Goal: Information Seeking & Learning: Find specific fact

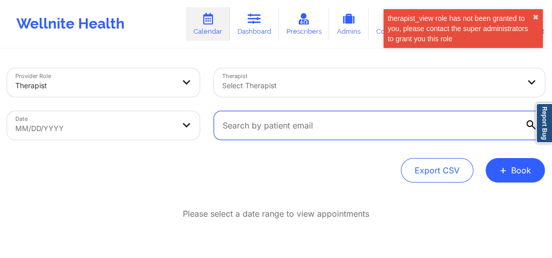
click at [329, 122] on input "text" at bounding box center [379, 125] width 331 height 29
paste input "[EMAIL_ADDRESS][DOMAIN_NAME]"
type input "[EMAIL_ADDRESS][DOMAIN_NAME]"
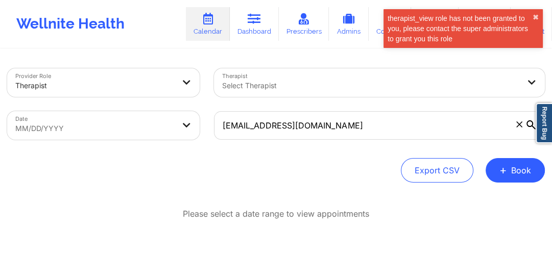
click at [145, 131] on body "therapist_view role has not been granted to you, please contact the super admin…" at bounding box center [276, 129] width 552 height 258
select select "2025-8"
select select "2025-9"
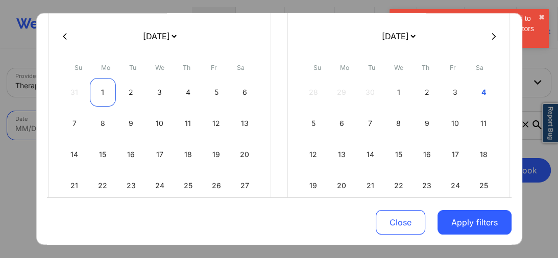
scroll to position [82, 0]
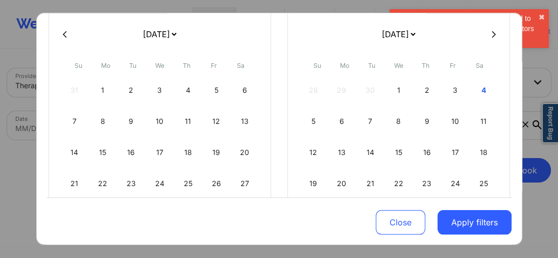
click at [67, 33] on button at bounding box center [65, 34] width 10 height 9
select select "2025-7"
select select "2025-8"
click at [125, 149] on div "12" at bounding box center [131, 152] width 26 height 29
select select "2025-7"
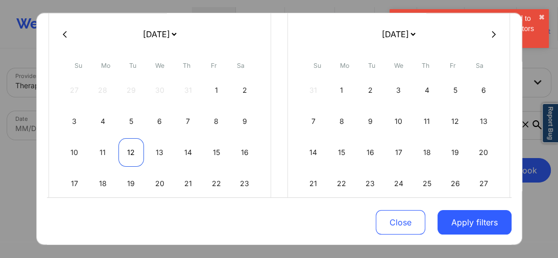
select select "2025-8"
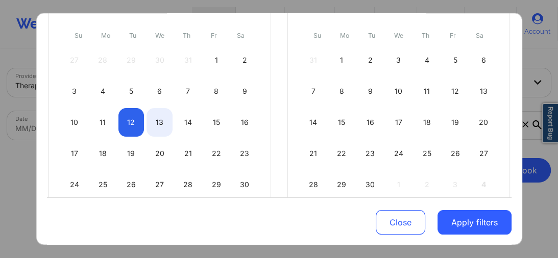
select select "2025-7"
select select "2025-8"
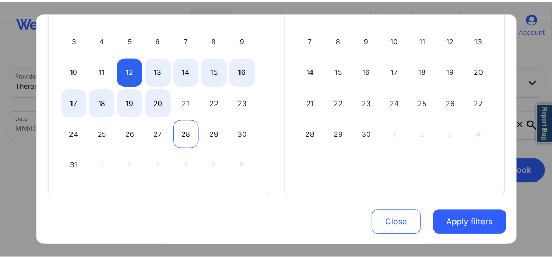
scroll to position [163, 0]
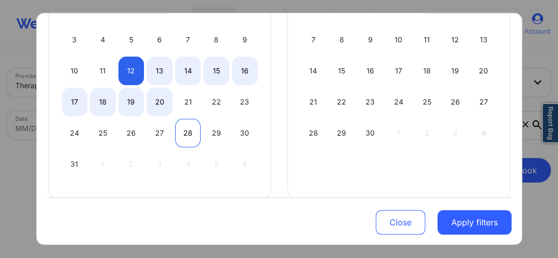
select select "2025-7"
select select "2025-8"
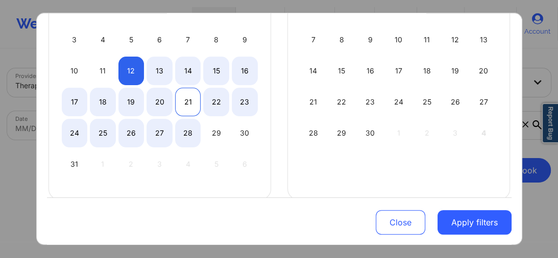
select select "2025-7"
select select "2025-8"
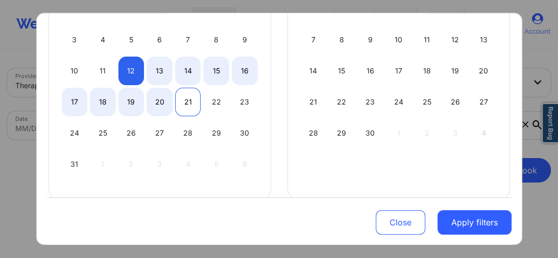
click at [188, 104] on div "21" at bounding box center [188, 102] width 26 height 29
select select "2025-7"
select select "2025-8"
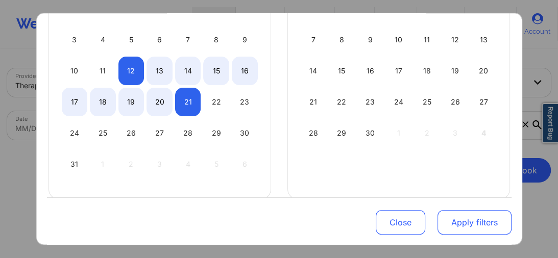
click at [445, 222] on button "Apply filters" at bounding box center [474, 222] width 74 height 24
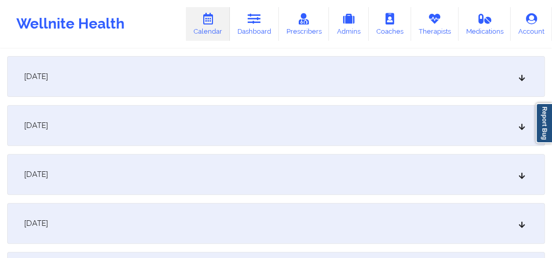
click at [209, 187] on div "[DATE]" at bounding box center [275, 174] width 537 height 41
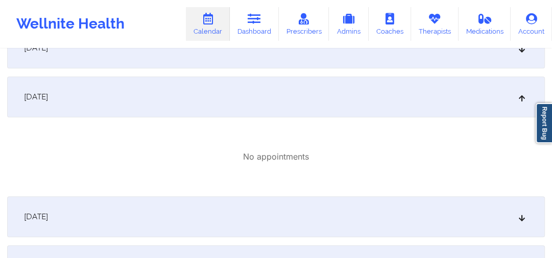
scroll to position [367, 0]
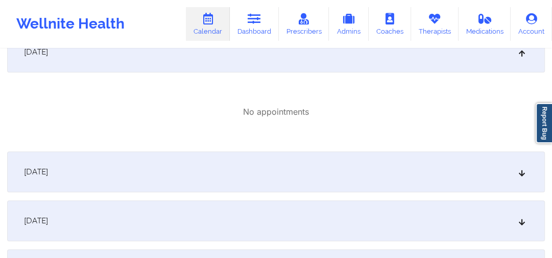
click at [262, 178] on div "[DATE]" at bounding box center [275, 172] width 537 height 41
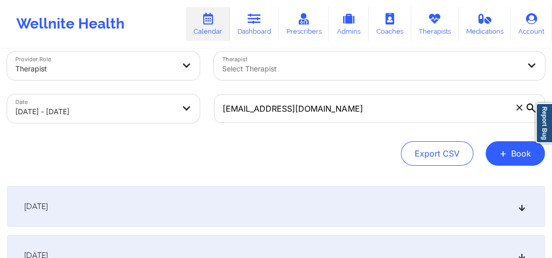
scroll to position [0, 0]
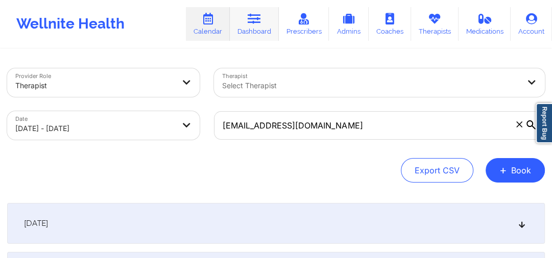
click at [262, 27] on link "Dashboard" at bounding box center [254, 24] width 49 height 34
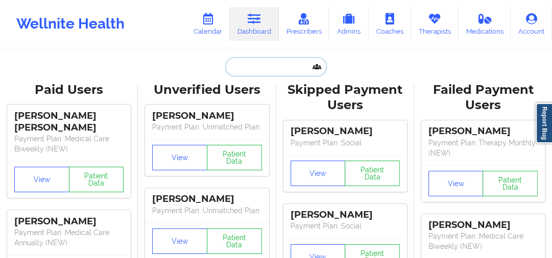
click at [262, 67] on input "text" at bounding box center [275, 66] width 101 height 19
paste input "homas [PERSON_NAME]"
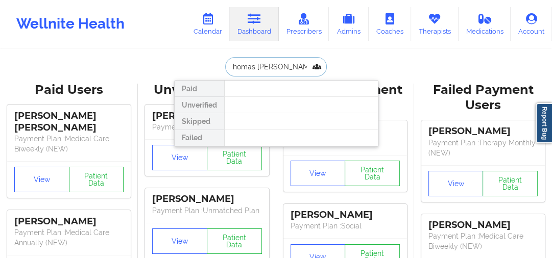
click at [228, 68] on input "homas [PERSON_NAME]" at bounding box center [275, 66] width 101 height 19
click at [270, 66] on input "[PERSON_NAME]" at bounding box center [275, 66] width 101 height 19
type input "[PERSON_NAME]"
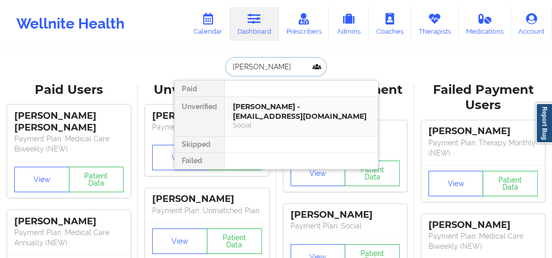
click at [274, 114] on div "[PERSON_NAME] - [EMAIL_ADDRESS][DOMAIN_NAME]" at bounding box center [301, 111] width 137 height 19
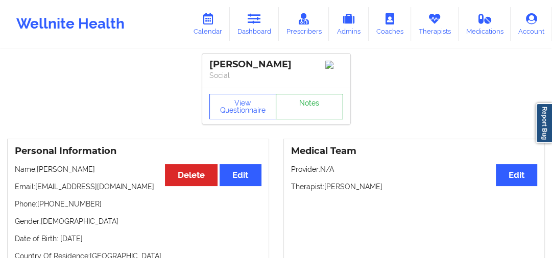
click at [316, 110] on link "Notes" at bounding box center [309, 107] width 67 height 26
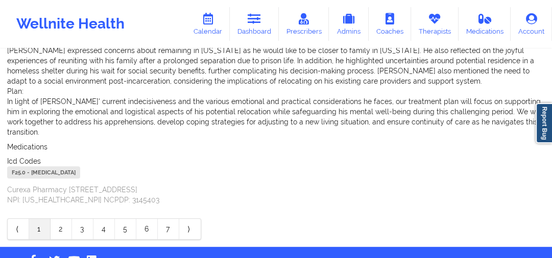
scroll to position [344, 0]
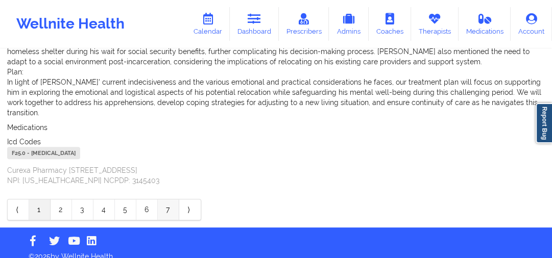
click at [174, 200] on link "7" at bounding box center [168, 210] width 21 height 20
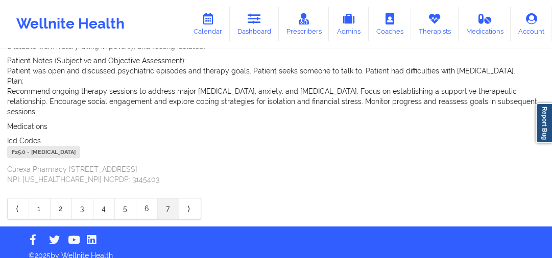
scroll to position [334, 0]
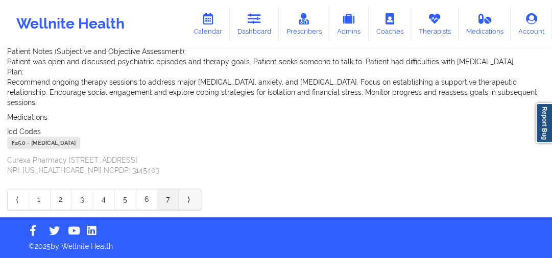
click at [184, 196] on link "⟩" at bounding box center [189, 199] width 21 height 20
click at [186, 196] on link "⟩" at bounding box center [189, 199] width 21 height 20
click at [167, 197] on link "7" at bounding box center [168, 199] width 21 height 20
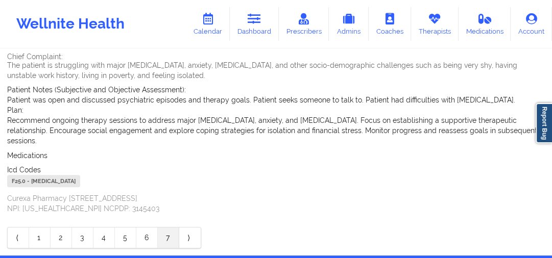
scroll to position [331, 0]
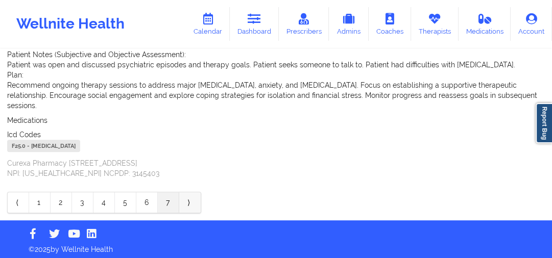
click at [195, 196] on link "⟩" at bounding box center [189, 202] width 21 height 20
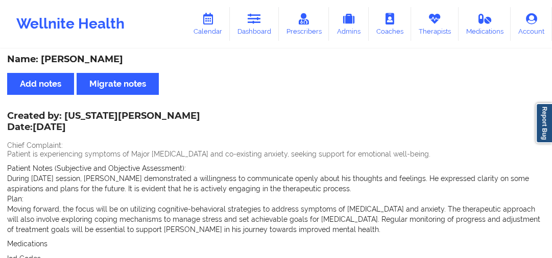
scroll to position [0, 0]
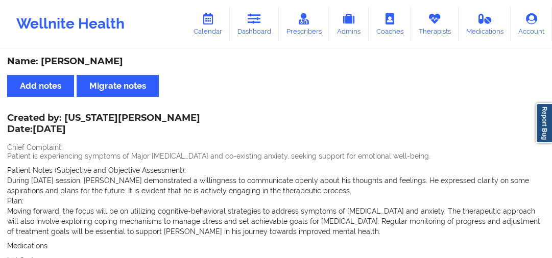
click at [104, 60] on div "Name: [PERSON_NAME]" at bounding box center [275, 62] width 537 height 12
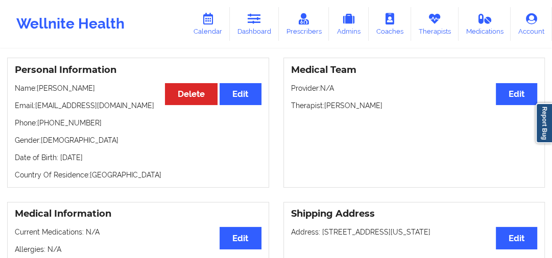
scroll to position [82, 0]
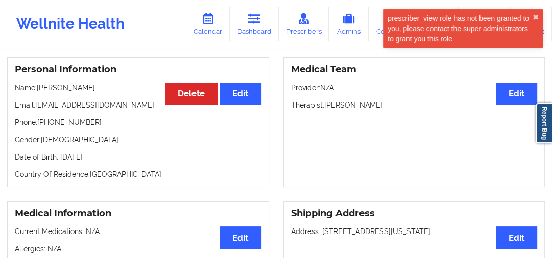
click at [49, 122] on p "Phone: [PHONE_NUMBER]" at bounding box center [138, 122] width 246 height 10
click at [42, 125] on p "Phone: [PHONE_NUMBER]" at bounding box center [138, 122] width 246 height 10
drag, startPoint x: 40, startPoint y: 125, endPoint x: 91, endPoint y: 127, distance: 51.1
click at [91, 127] on p "Phone: [PHONE_NUMBER]" at bounding box center [138, 122] width 246 height 10
copy p "[PHONE_NUMBER]"
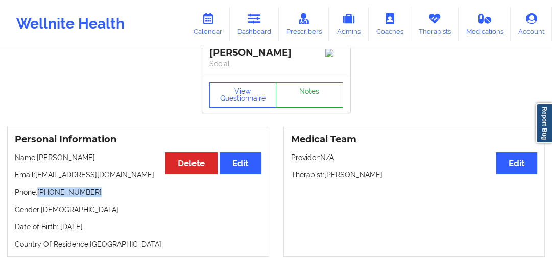
scroll to position [0, 0]
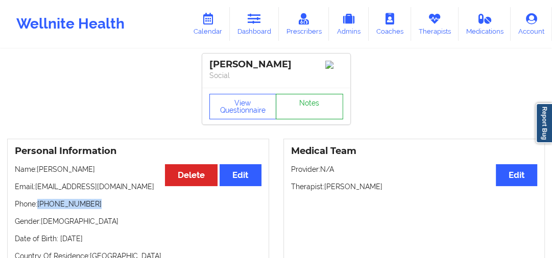
click at [299, 110] on link "Notes" at bounding box center [309, 107] width 67 height 26
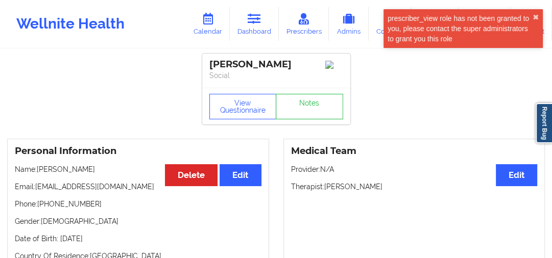
click at [95, 186] on p "Email: [EMAIL_ADDRESS][DOMAIN_NAME]" at bounding box center [138, 187] width 246 height 10
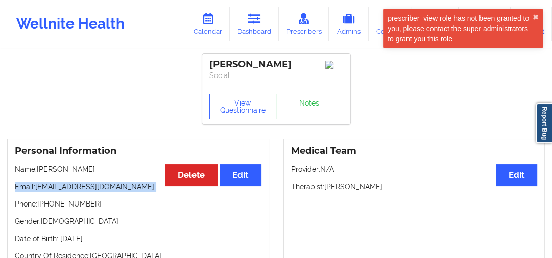
click at [49, 188] on p "Email: [EMAIL_ADDRESS][DOMAIN_NAME]" at bounding box center [138, 187] width 246 height 10
drag, startPoint x: 49, startPoint y: 188, endPoint x: 89, endPoint y: 190, distance: 39.8
click at [89, 190] on p "Email: [EMAIL_ADDRESS][DOMAIN_NAME]" at bounding box center [138, 187] width 246 height 10
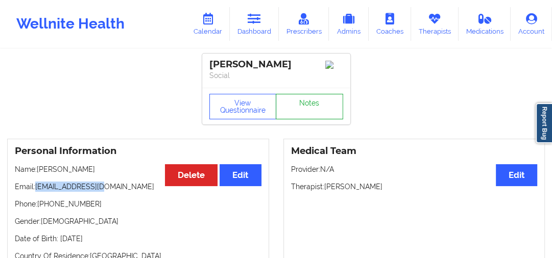
click at [295, 109] on link "Notes" at bounding box center [309, 107] width 67 height 26
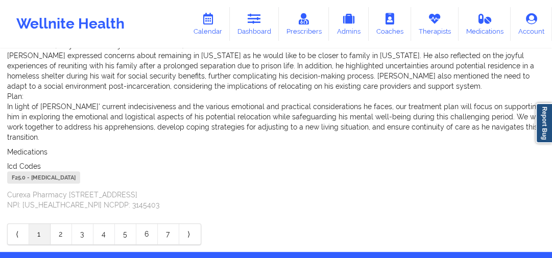
scroll to position [344, 0]
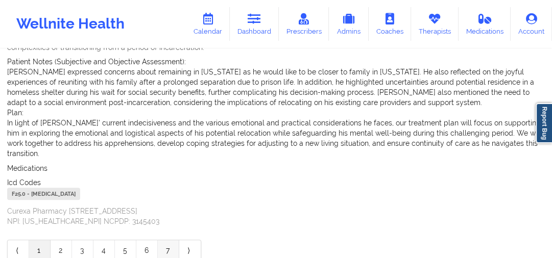
click at [175, 240] on link "7" at bounding box center [168, 250] width 21 height 20
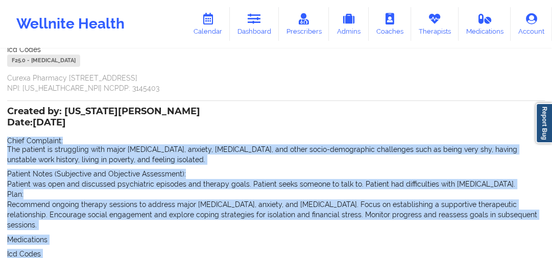
scroll to position [334, 0]
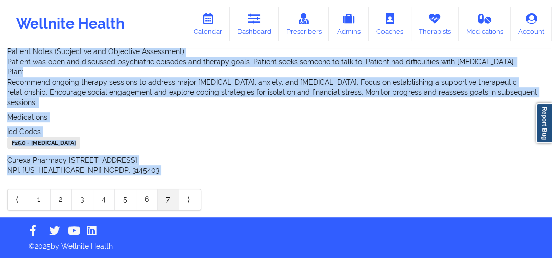
drag, startPoint x: 7, startPoint y: 139, endPoint x: 153, endPoint y: 141, distance: 146.0
click at [153, 141] on div "Created by: [US_STATE][PERSON_NAME] Date: [DATE] Chief Complaint: The patient i…" at bounding box center [275, 81] width 537 height 190
copy div "Chief Complaint: The patient is struggling with major [MEDICAL_DATA], anxiety, …"
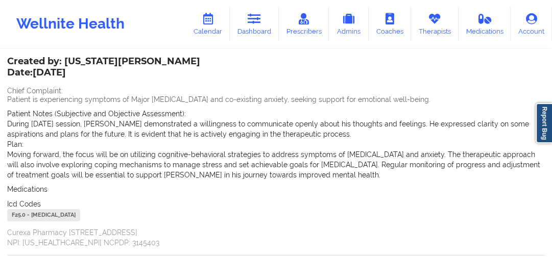
scroll to position [48, 0]
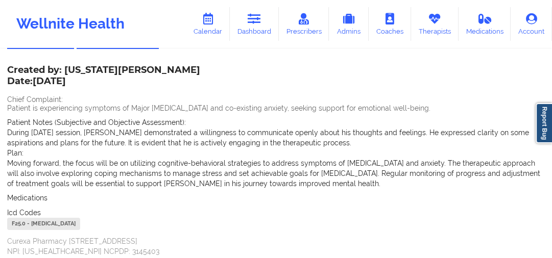
drag, startPoint x: 8, startPoint y: 95, endPoint x: 164, endPoint y: 223, distance: 202.4
click at [164, 223] on div "Created by: [US_STATE][PERSON_NAME] Date: [DATE] Chief Complaint: Patient is ex…" at bounding box center [275, 162] width 537 height 190
copy div "Chief Complaint: Patient is experiencing symptoms of Major [MEDICAL_DATA] and c…"
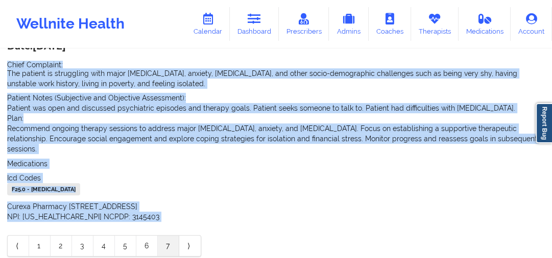
scroll to position [293, 0]
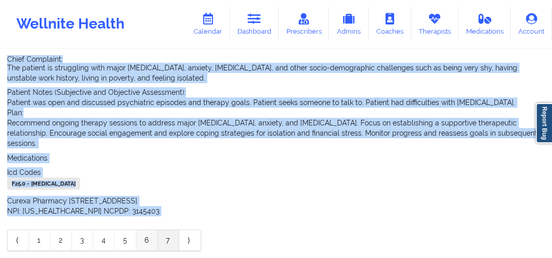
click at [155, 236] on link "6" at bounding box center [146, 240] width 21 height 20
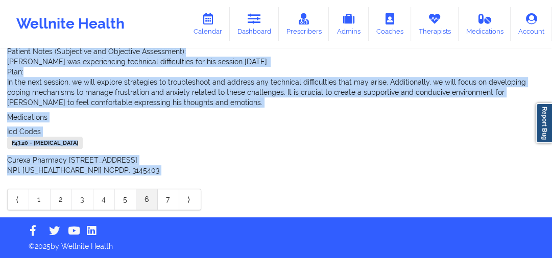
scroll to position [313, 0]
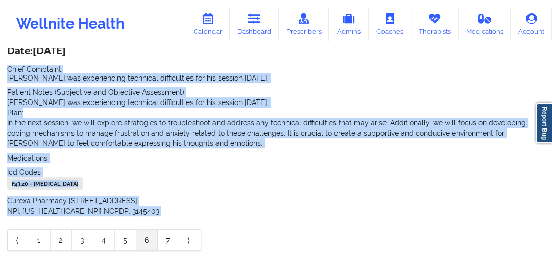
drag, startPoint x: 7, startPoint y: 69, endPoint x: 223, endPoint y: 182, distance: 243.8
click at [223, 182] on div "Created by: [PERSON_NAME] Date: [DATE] Chief Complaint: [PERSON_NAME] was exper…" at bounding box center [275, 127] width 537 height 180
copy div "Chief Complaint: [PERSON_NAME] was experiencing technical difficulties for his …"
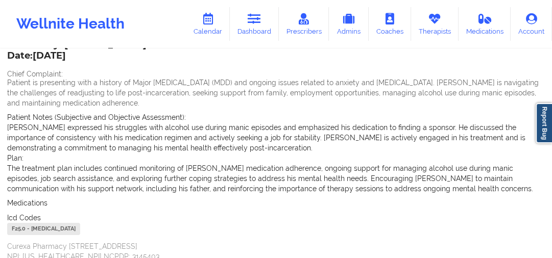
scroll to position [68, 0]
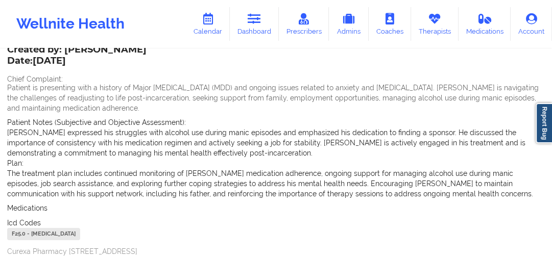
drag, startPoint x: 151, startPoint y: 234, endPoint x: 5, endPoint y: 77, distance: 214.5
click at [5, 77] on div "Name: [PERSON_NAME] Add notes Migrate notes Created by: [PERSON_NAME] Date: [DA…" at bounding box center [276, 243] width 552 height 522
copy div "Chief Complaint: Patient is presenting with a history of Major [MEDICAL_DATA] (…"
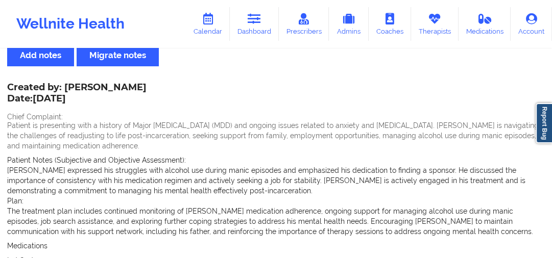
scroll to position [0, 0]
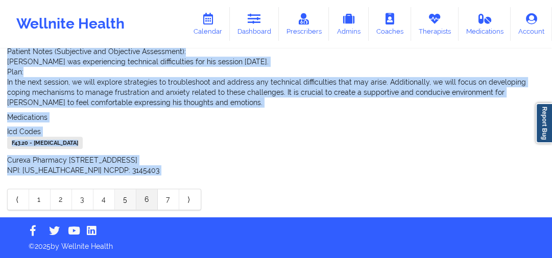
click at [129, 199] on link "5" at bounding box center [125, 199] width 21 height 20
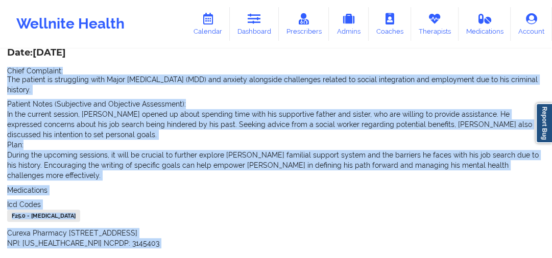
scroll to position [262, 0]
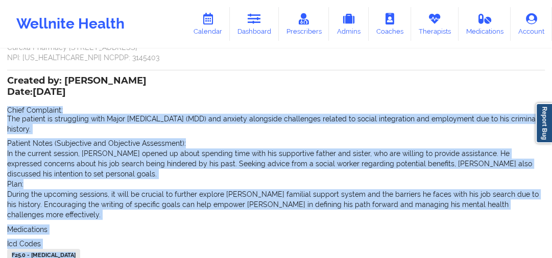
drag, startPoint x: 6, startPoint y: 111, endPoint x: 143, endPoint y: 246, distance: 192.7
click at [143, 246] on div "Name: [PERSON_NAME] Add notes Migrate notes Created by: [PERSON_NAME] Date: [DA…" at bounding box center [276, 59] width 552 height 542
copy div "Chief Complaint: The patient is struggling with Major [MEDICAL_DATA] (MDD) and …"
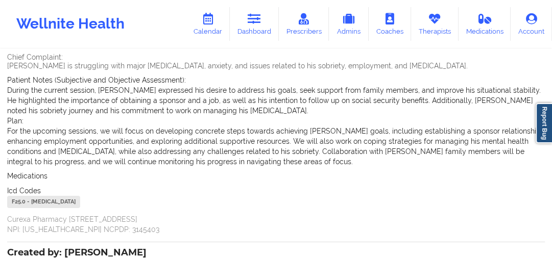
scroll to position [58, 0]
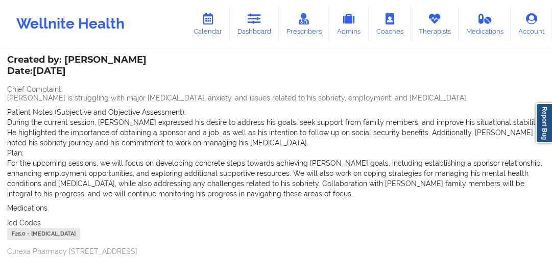
drag, startPoint x: 8, startPoint y: 84, endPoint x: 174, endPoint y: 235, distance: 224.3
click at [174, 235] on div "Created by: [PERSON_NAME] Date: [DATE] Chief Complaint: [PERSON_NAME] is strugg…" at bounding box center [275, 162] width 537 height 210
copy div "Chief Complaint: [PERSON_NAME] is struggling with major [MEDICAL_DATA], anxiety…"
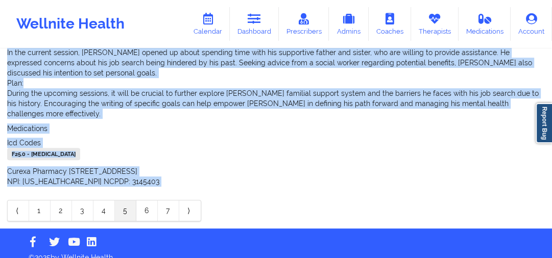
scroll to position [364, 0]
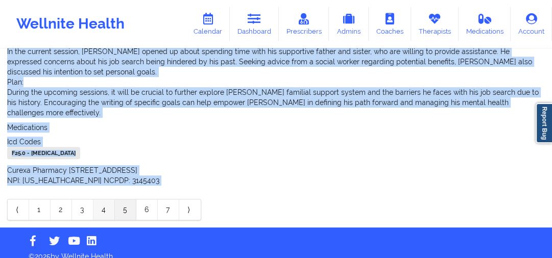
click at [104, 200] on link "4" at bounding box center [103, 210] width 21 height 20
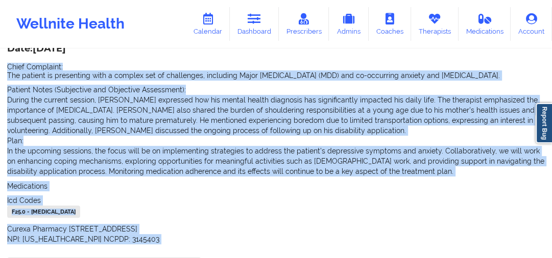
scroll to position [375, 0]
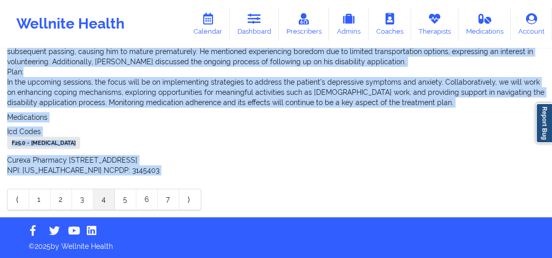
drag, startPoint x: 7, startPoint y: 131, endPoint x: 142, endPoint y: 150, distance: 136.5
click at [142, 150] on div "Created by: [PERSON_NAME] Date: [DATE] Chief Complaint: The patient is presenti…" at bounding box center [275, 70] width 537 height 210
copy div "Chief Complaint: The patient is presenting with a complex set of challenges, in…"
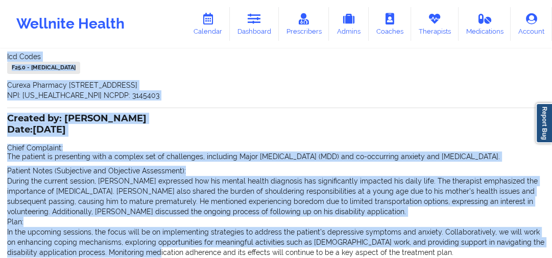
scroll to position [255, 0]
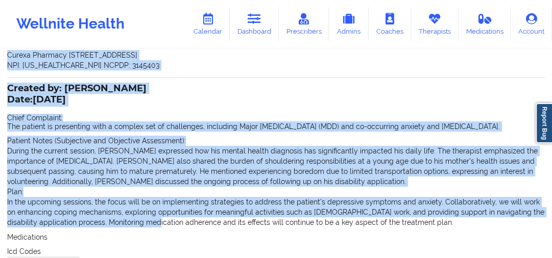
drag, startPoint x: 8, startPoint y: 98, endPoint x: 186, endPoint y: 49, distance: 184.7
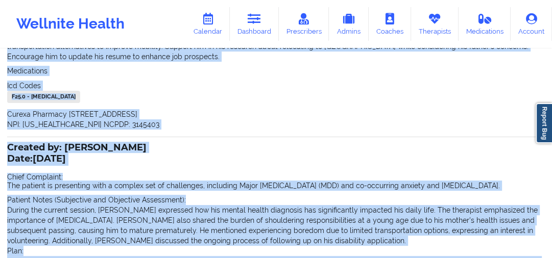
scroll to position [132, 0]
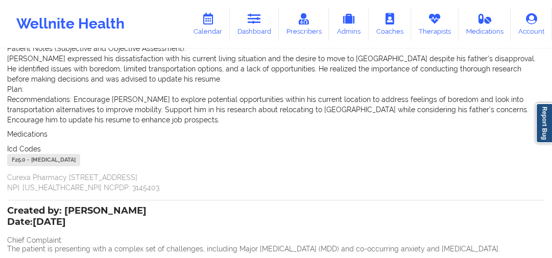
click at [147, 184] on p "Curexa Pharmacy [STREET_ADDRESS] NPI: [US_HEALTHCARE_NPI] NCPDP: 3145403" at bounding box center [275, 182] width 537 height 20
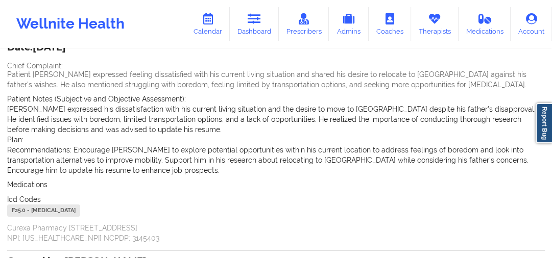
scroll to position [41, 0]
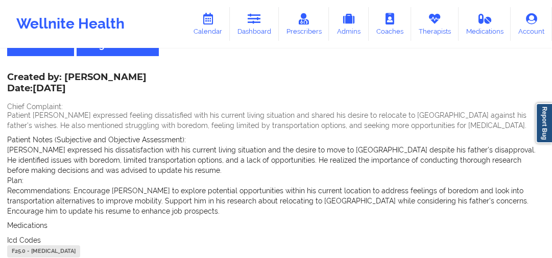
drag, startPoint x: 33, startPoint y: 118, endPoint x: 130, endPoint y: 246, distance: 159.9
copy div "Chief Complaint: Patient [PERSON_NAME] expressed feeling dissatisfied with his …"
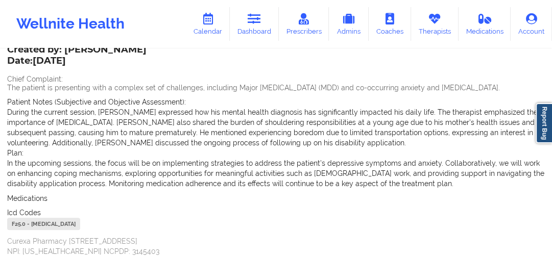
scroll to position [375, 0]
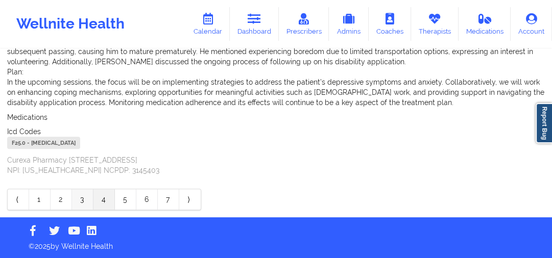
click at [82, 202] on link "3" at bounding box center [82, 199] width 21 height 20
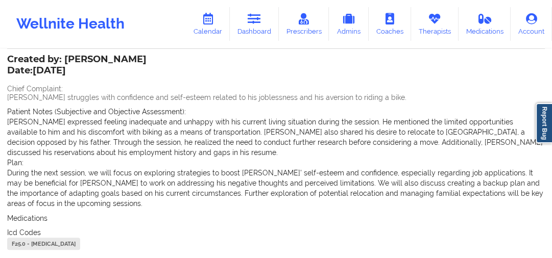
scroll to position [310, 0]
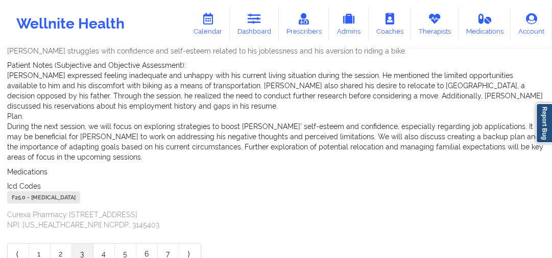
drag, startPoint x: 4, startPoint y: 109, endPoint x: 194, endPoint y: 196, distance: 209.9
click at [194, 196] on div "Name: [PERSON_NAME] Add notes Migrate notes Created by: [PERSON_NAME] Date: [DA…" at bounding box center [276, 6] width 552 height 532
copy div "Chief Complaint: [PERSON_NAME] struggles with confidence and self-esteem relate…"
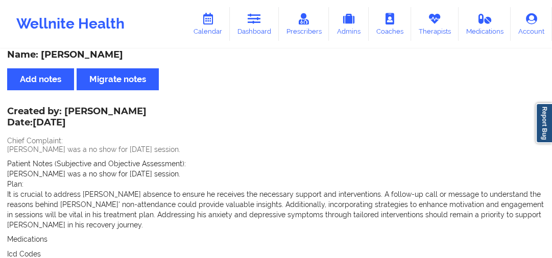
scroll to position [0, 0]
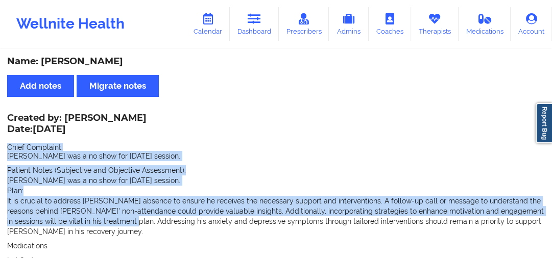
drag, startPoint x: 6, startPoint y: 146, endPoint x: 126, endPoint y: 218, distance: 139.4
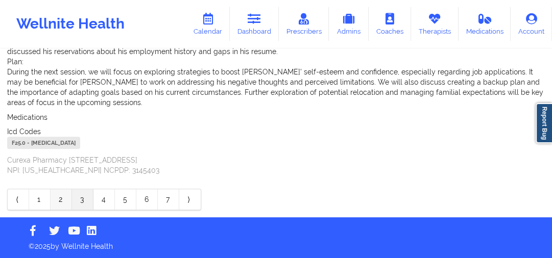
click at [63, 198] on link "2" at bounding box center [61, 199] width 21 height 20
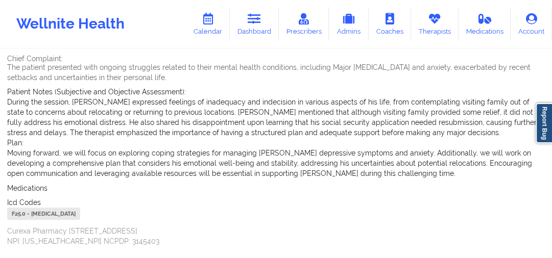
scroll to position [375, 0]
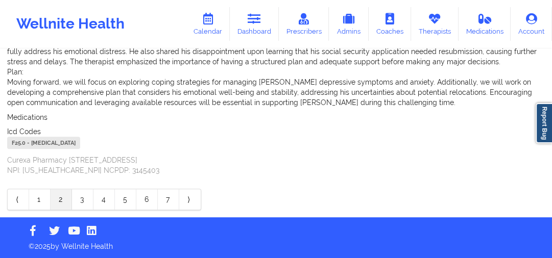
drag, startPoint x: 9, startPoint y: 110, endPoint x: 153, endPoint y: 142, distance: 148.1
click at [153, 142] on div "Created by: [PERSON_NAME] Date: [DATE] Chief Complaint: The patient presented w…" at bounding box center [275, 65] width 537 height 220
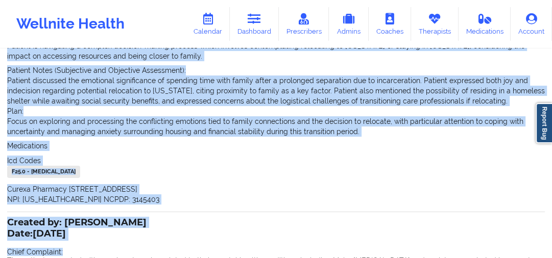
scroll to position [214, 0]
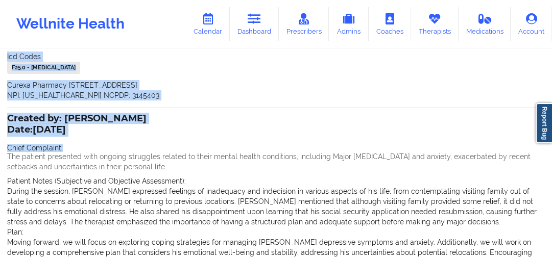
drag, startPoint x: 5, startPoint y: 137, endPoint x: 153, endPoint y: 71, distance: 161.5
click at [153, 71] on div "Name: [PERSON_NAME] Add notes Migrate notes Created by: [PERSON_NAME] Date: [DA…" at bounding box center [276, 107] width 552 height 542
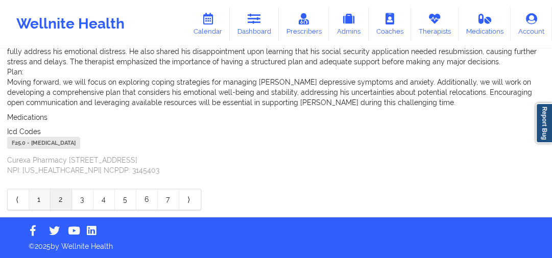
click at [45, 200] on link "1" at bounding box center [39, 199] width 21 height 20
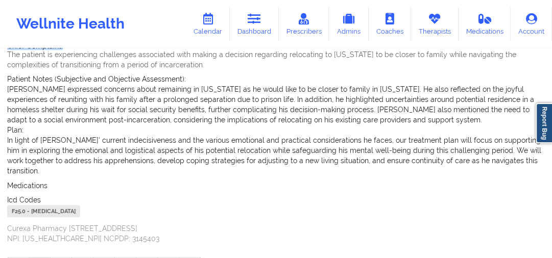
scroll to position [245, 0]
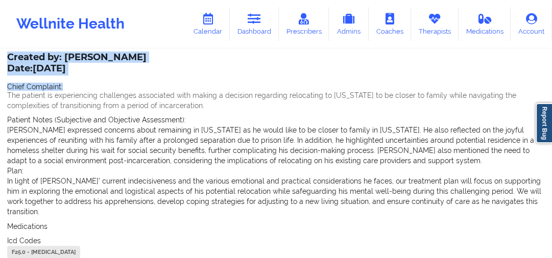
drag, startPoint x: 4, startPoint y: 80, endPoint x: 172, endPoint y: 243, distance: 234.2
click at [172, 243] on div "Name: [PERSON_NAME] Add notes Migrate notes Created by: [PERSON_NAME] Date: [DA…" at bounding box center [276, 66] width 552 height 522
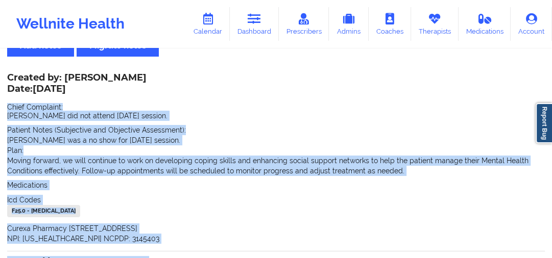
scroll to position [0, 0]
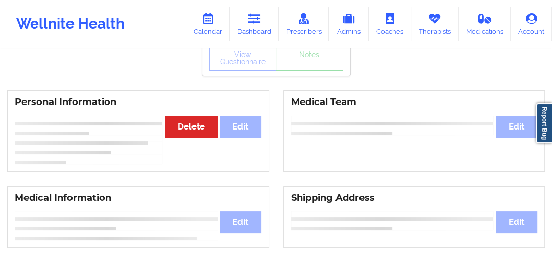
scroll to position [100, 0]
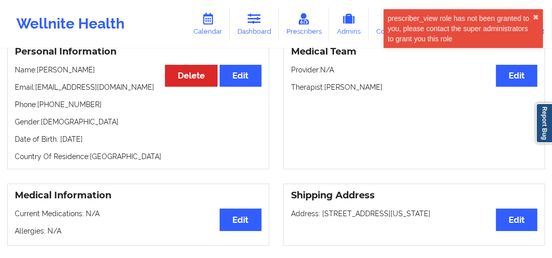
click at [90, 110] on p "Phone: [PHONE_NUMBER]" at bounding box center [138, 105] width 246 height 10
drag, startPoint x: 90, startPoint y: 111, endPoint x: 47, endPoint y: 109, distance: 42.9
click at [47, 109] on p "Phone: [PHONE_NUMBER]" at bounding box center [138, 105] width 246 height 10
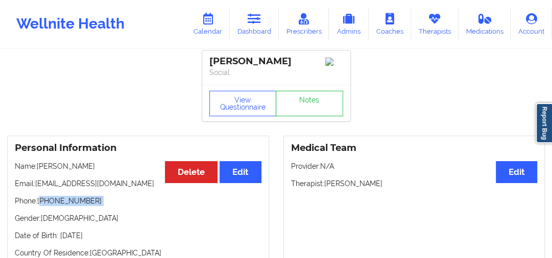
scroll to position [0, 0]
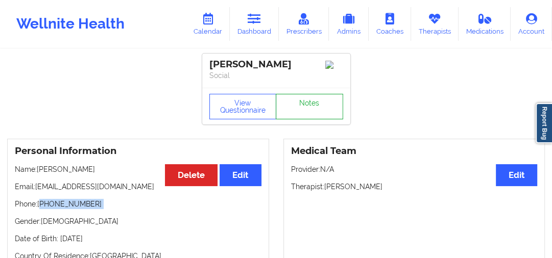
click at [316, 111] on link "Notes" at bounding box center [309, 107] width 67 height 26
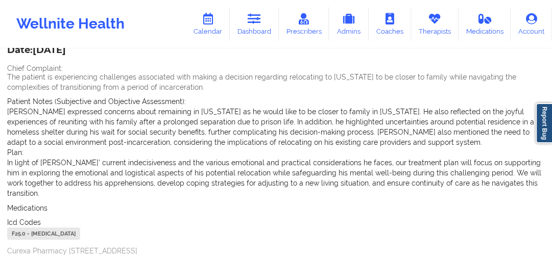
scroll to position [344, 0]
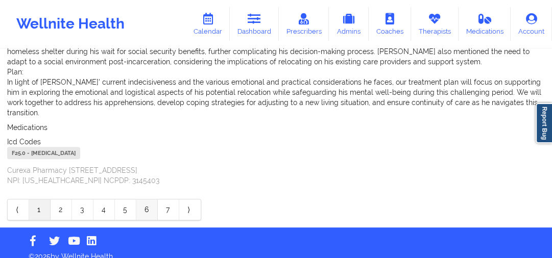
click at [142, 206] on link "6" at bounding box center [146, 210] width 21 height 20
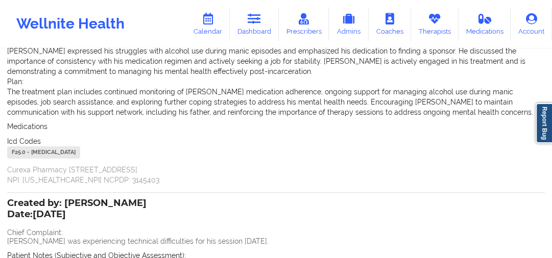
scroll to position [0, 0]
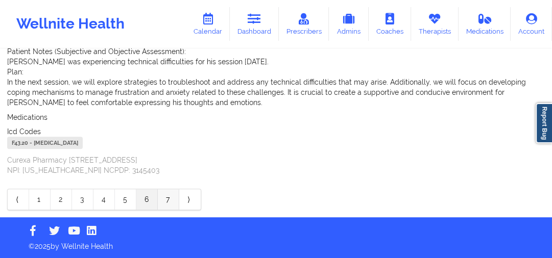
click at [172, 199] on link "7" at bounding box center [168, 199] width 21 height 20
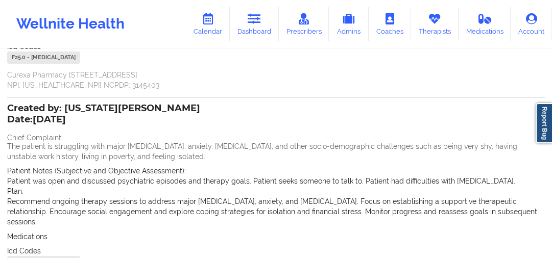
scroll to position [334, 0]
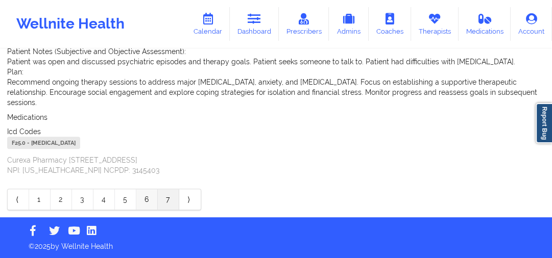
click at [153, 200] on link "6" at bounding box center [146, 199] width 21 height 20
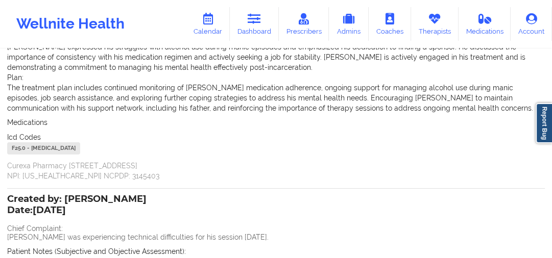
scroll to position [82, 0]
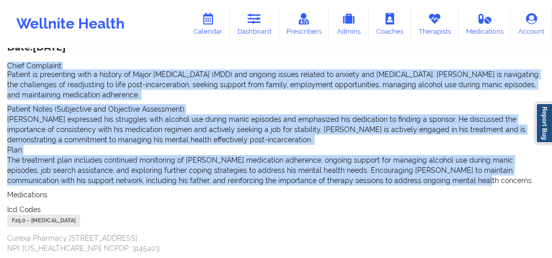
drag, startPoint x: 418, startPoint y: 180, endPoint x: 4, endPoint y: 62, distance: 430.7
click at [4, 62] on div "Name: [PERSON_NAME] Add notes Migrate notes Created by: [PERSON_NAME] Date: [DA…" at bounding box center [276, 229] width 552 height 522
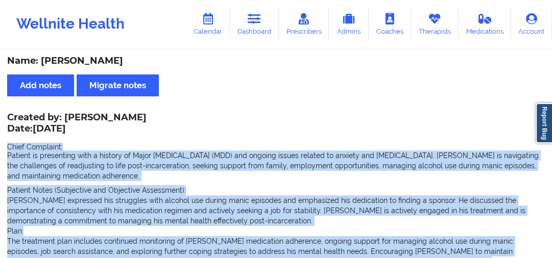
scroll to position [0, 0]
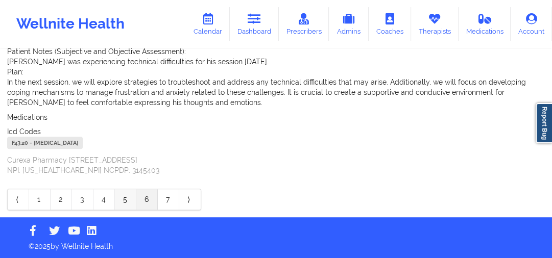
click at [135, 198] on link "5" at bounding box center [125, 199] width 21 height 20
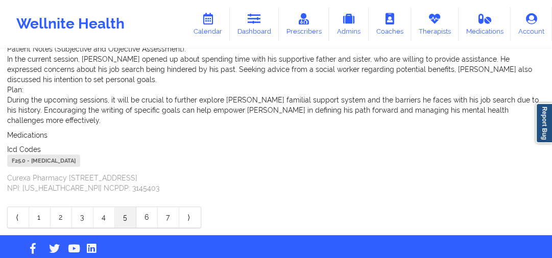
scroll to position [364, 0]
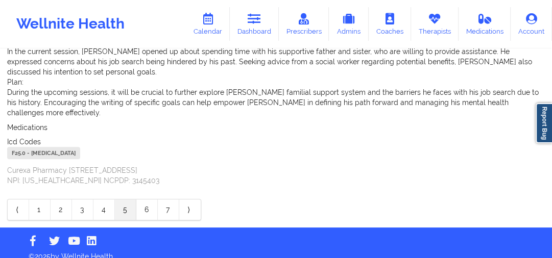
click at [105, 200] on link "4" at bounding box center [103, 210] width 21 height 20
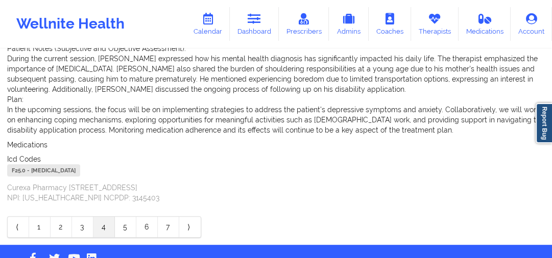
scroll to position [375, 0]
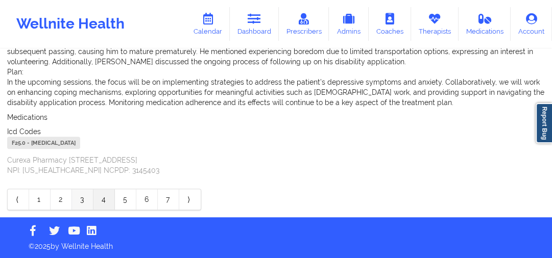
click at [87, 197] on link "3" at bounding box center [82, 199] width 21 height 20
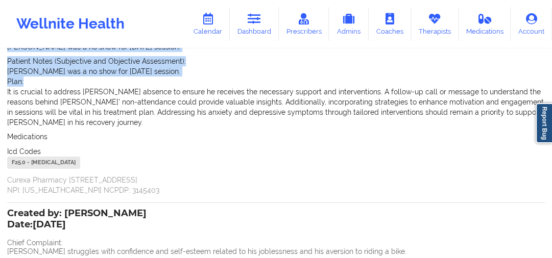
scroll to position [28, 0]
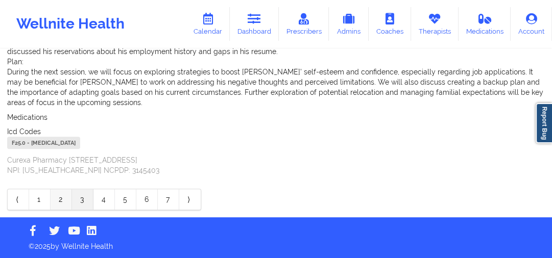
click at [69, 200] on link "2" at bounding box center [61, 199] width 21 height 20
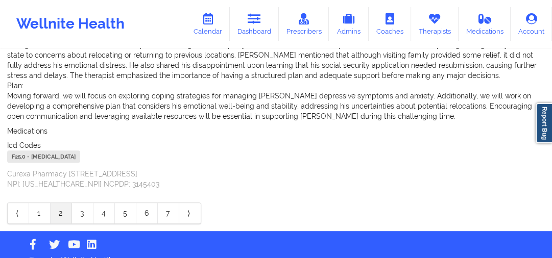
scroll to position [367, 0]
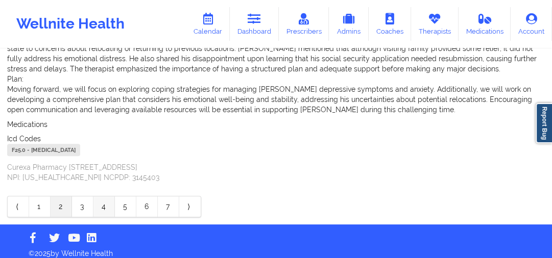
click at [101, 208] on link "4" at bounding box center [103, 206] width 21 height 20
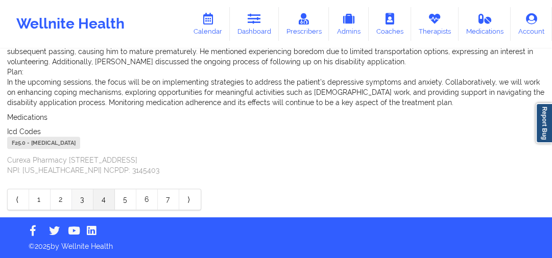
click at [80, 197] on link "3" at bounding box center [82, 199] width 21 height 20
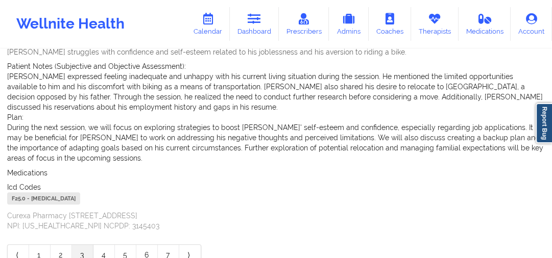
scroll to position [364, 0]
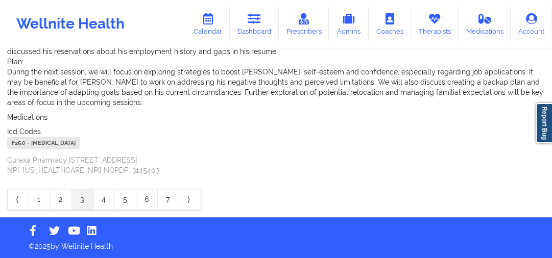
click at [72, 200] on link "3" at bounding box center [82, 199] width 21 height 20
click at [68, 197] on link "2" at bounding box center [61, 199] width 21 height 20
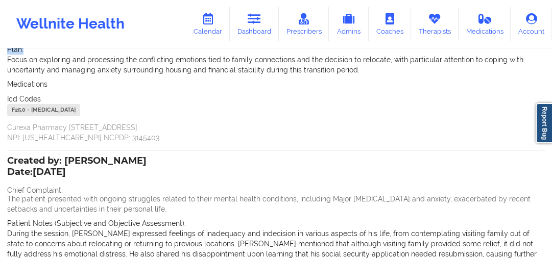
scroll to position [286, 0]
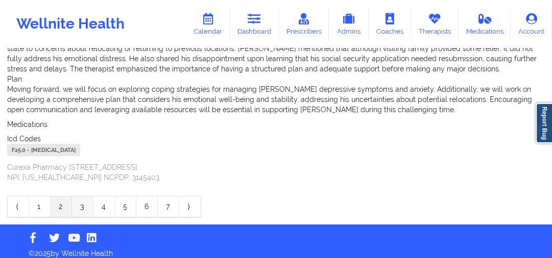
click at [84, 209] on link "3" at bounding box center [82, 206] width 21 height 20
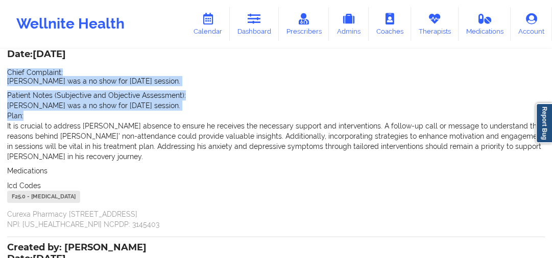
scroll to position [71, 0]
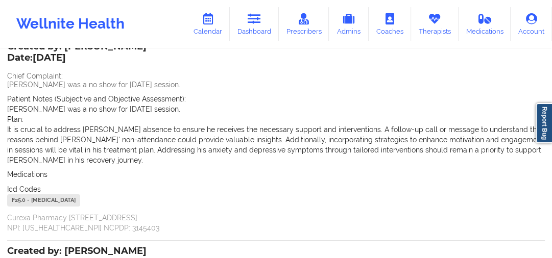
click at [207, 171] on div "Medications" at bounding box center [275, 174] width 537 height 10
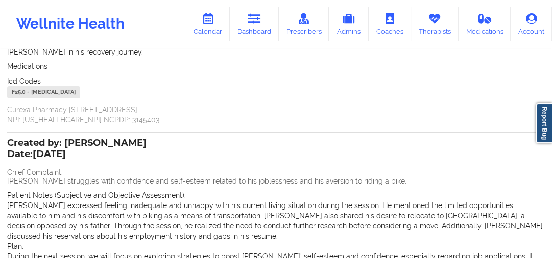
scroll to position [194, 0]
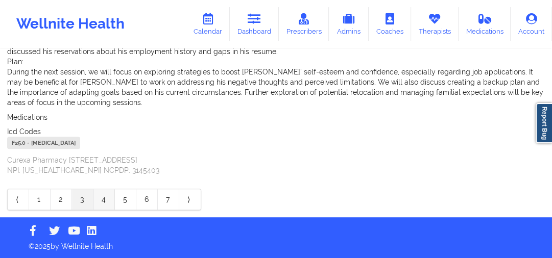
click at [112, 202] on link "4" at bounding box center [103, 199] width 21 height 20
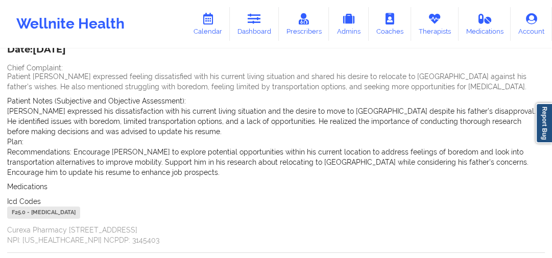
scroll to position [82, 0]
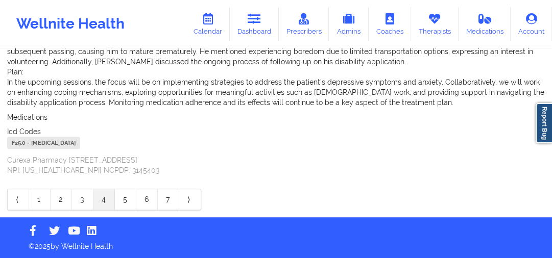
click at [94, 200] on link "4" at bounding box center [103, 199] width 21 height 20
click at [91, 200] on link "3" at bounding box center [82, 199] width 21 height 20
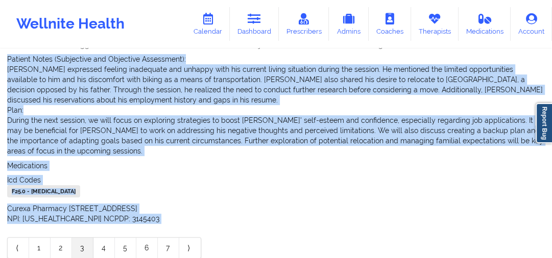
scroll to position [356, 0]
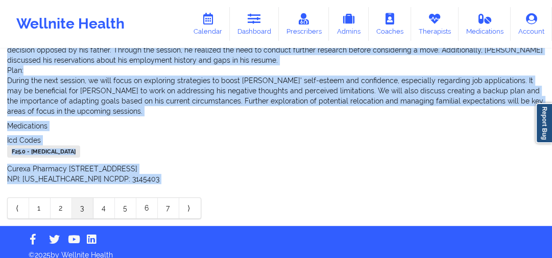
drag, startPoint x: 6, startPoint y: 145, endPoint x: 180, endPoint y: 159, distance: 175.0
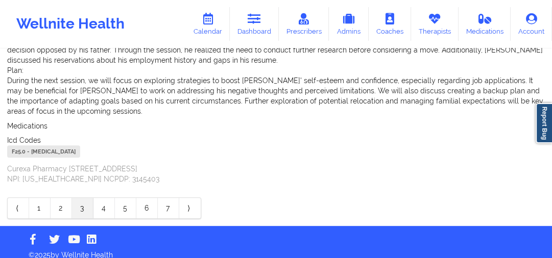
drag, startPoint x: 180, startPoint y: 159, endPoint x: 125, endPoint y: 141, distance: 58.4
click at [80, 146] on div "F25.0 - [MEDICAL_DATA]" at bounding box center [43, 151] width 73 height 12
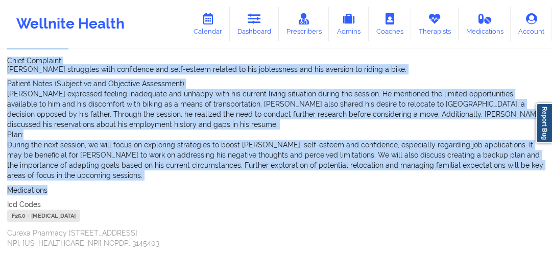
scroll to position [182, 0]
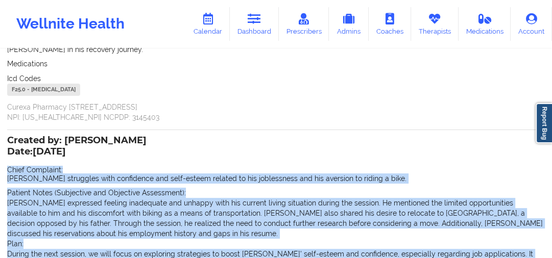
drag, startPoint x: 85, startPoint y: 117, endPoint x: 6, endPoint y: 166, distance: 93.7
click at [6, 166] on div "Name: [PERSON_NAME] Add notes Migrate notes Created by: [PERSON_NAME] Date: [DA…" at bounding box center [276, 134] width 552 height 532
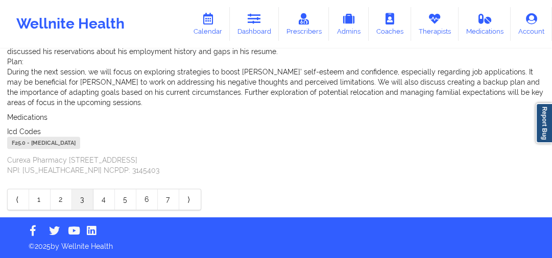
click at [104, 192] on link "4" at bounding box center [103, 199] width 21 height 20
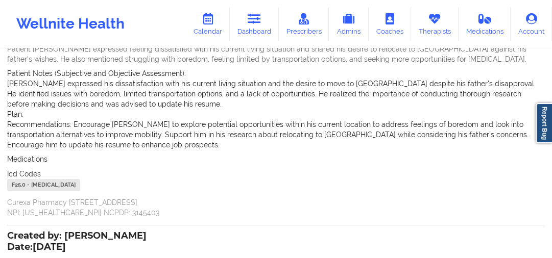
scroll to position [89, 0]
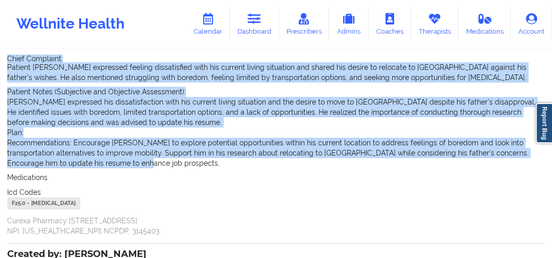
drag, startPoint x: 101, startPoint y: 161, endPoint x: 8, endPoint y: 51, distance: 144.5
click at [8, 51] on div "Created by: [PERSON_NAME] Date: [DATE] Chief Complaint: Patient [PERSON_NAME] e…" at bounding box center [275, 131] width 537 height 210
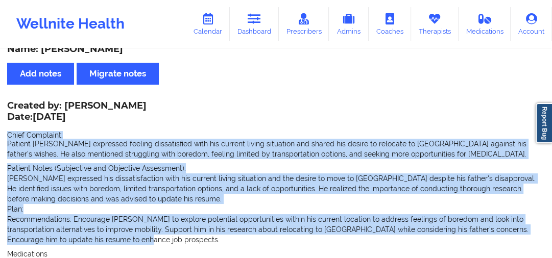
scroll to position [0, 0]
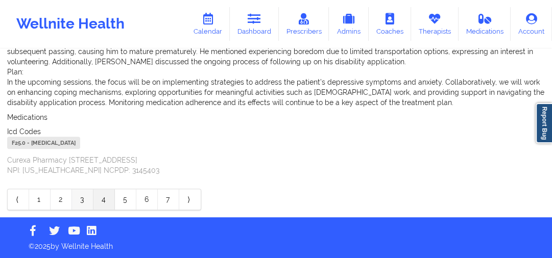
click at [87, 200] on link "3" at bounding box center [82, 199] width 21 height 20
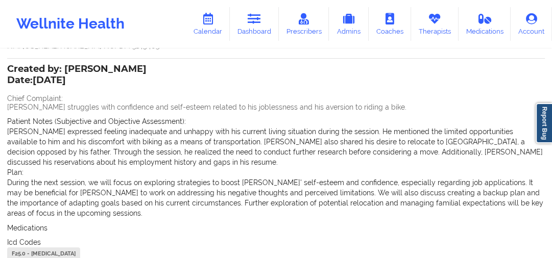
scroll to position [273, 0]
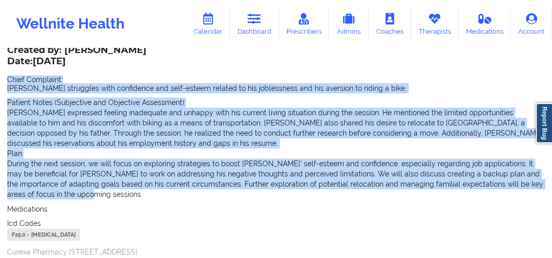
drag, startPoint x: 6, startPoint y: 79, endPoint x: 162, endPoint y: 194, distance: 193.8
click at [162, 194] on div "Name: [PERSON_NAME] Add notes Migrate notes Created by: [PERSON_NAME] Date: [DA…" at bounding box center [276, 43] width 552 height 532
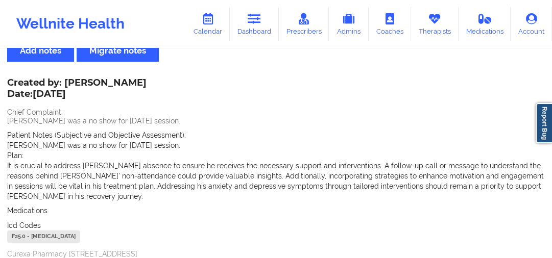
scroll to position [28, 0]
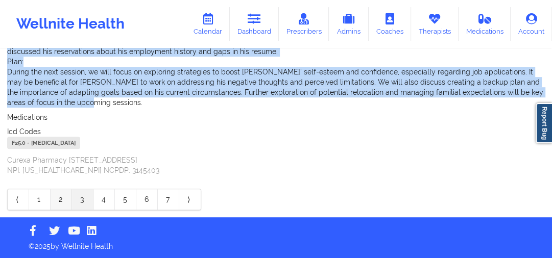
click at [61, 198] on link "2" at bounding box center [61, 199] width 21 height 20
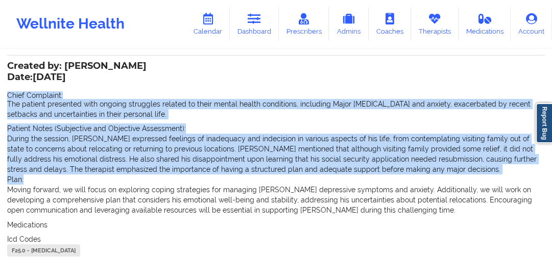
scroll to position [252, 0]
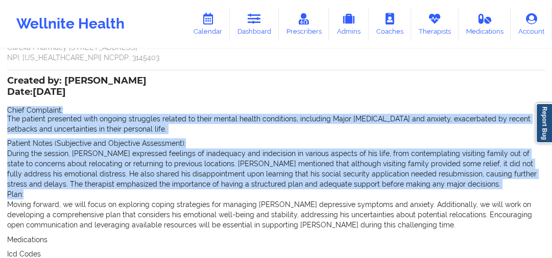
click at [33, 119] on p "The patient presented with ongoing struggles related to their mental health con…" at bounding box center [275, 124] width 537 height 20
click at [4, 110] on div "Name: [PERSON_NAME] Add notes Migrate notes Created by: [PERSON_NAME] Date: [DA…" at bounding box center [276, 69] width 552 height 542
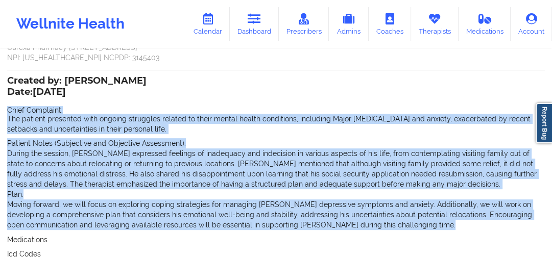
drag, startPoint x: 4, startPoint y: 110, endPoint x: 402, endPoint y: 222, distance: 413.4
click at [402, 222] on div "Name: [PERSON_NAME] Add notes Migrate notes Created by: [PERSON_NAME] Date: [DA…" at bounding box center [276, 69] width 552 height 542
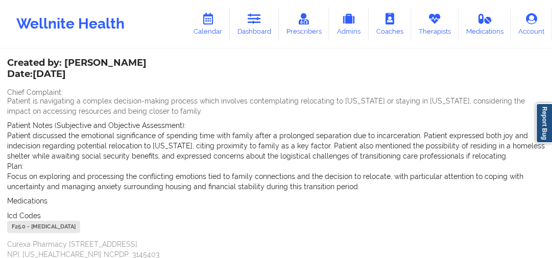
scroll to position [41, 0]
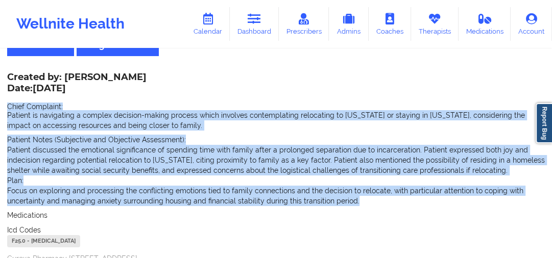
drag, startPoint x: 2, startPoint y: 104, endPoint x: 375, endPoint y: 202, distance: 385.7
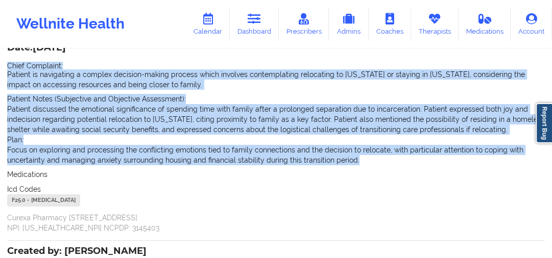
scroll to position [0, 0]
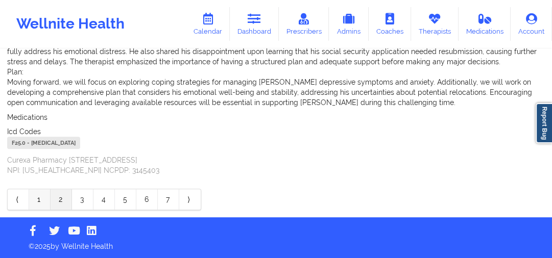
click at [45, 198] on link "1" at bounding box center [39, 199] width 21 height 20
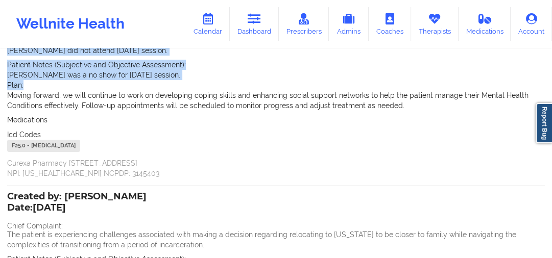
scroll to position [221, 0]
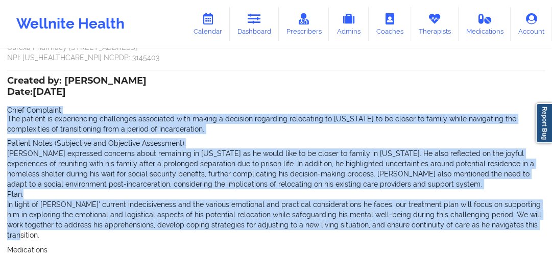
drag, startPoint x: 4, startPoint y: 110, endPoint x: 557, endPoint y: 225, distance: 565.0
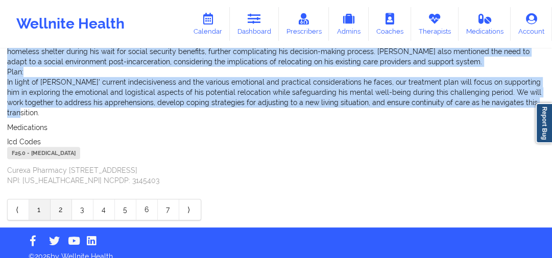
click at [57, 200] on link "2" at bounding box center [61, 210] width 21 height 20
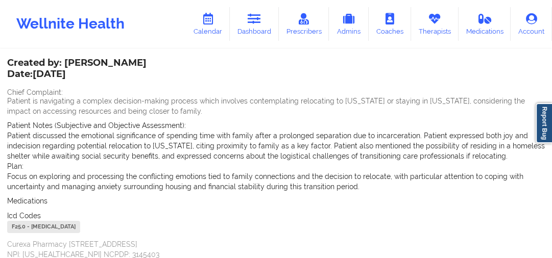
scroll to position [48, 0]
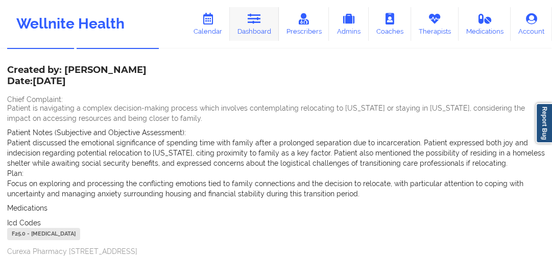
click at [252, 30] on link "Dashboard" at bounding box center [254, 24] width 49 height 34
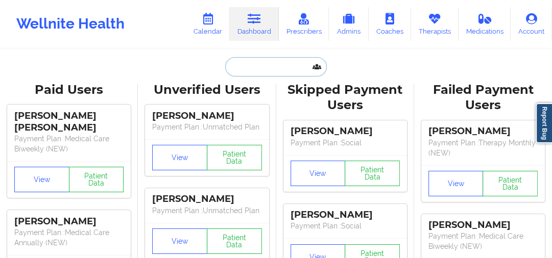
click at [292, 61] on input "text" at bounding box center [275, 66] width 101 height 19
paste input ": [MEDICAL_DATA][PERSON_NAME]"
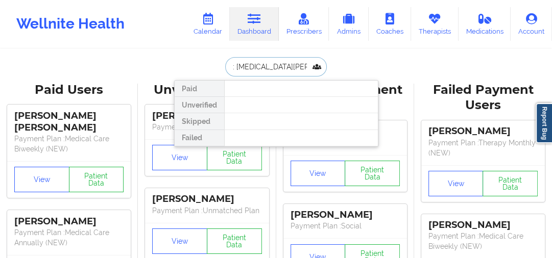
click at [233, 67] on input ": [MEDICAL_DATA][PERSON_NAME]" at bounding box center [275, 66] width 101 height 19
click at [261, 69] on input "[MEDICAL_DATA][PERSON_NAME]" at bounding box center [275, 66] width 101 height 19
type input "[MEDICAL_DATA][PERSON_NAME]"
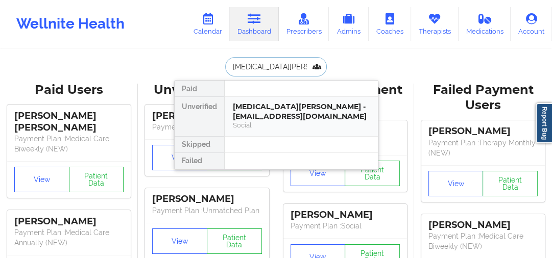
click at [269, 102] on div "[MEDICAL_DATA][PERSON_NAME] - [EMAIL_ADDRESS][DOMAIN_NAME]" at bounding box center [301, 111] width 137 height 19
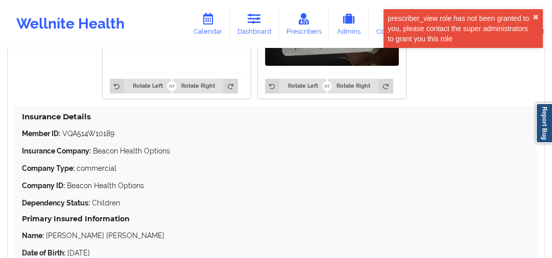
scroll to position [939, 0]
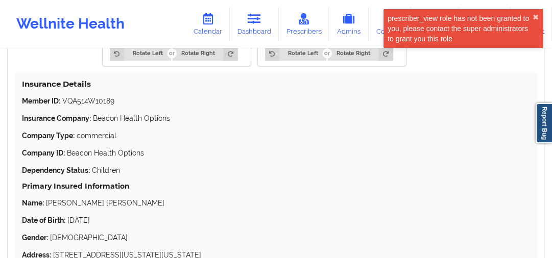
click at [108, 96] on p "Member ID: VQA514W10189" at bounding box center [276, 101] width 508 height 10
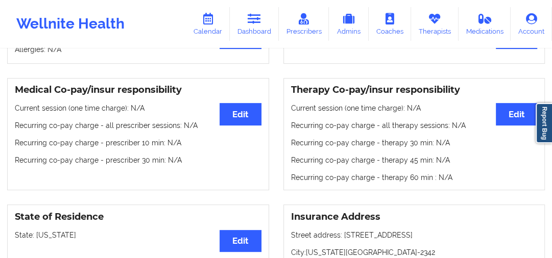
scroll to position [286, 0]
